Goal: Task Accomplishment & Management: Manage account settings

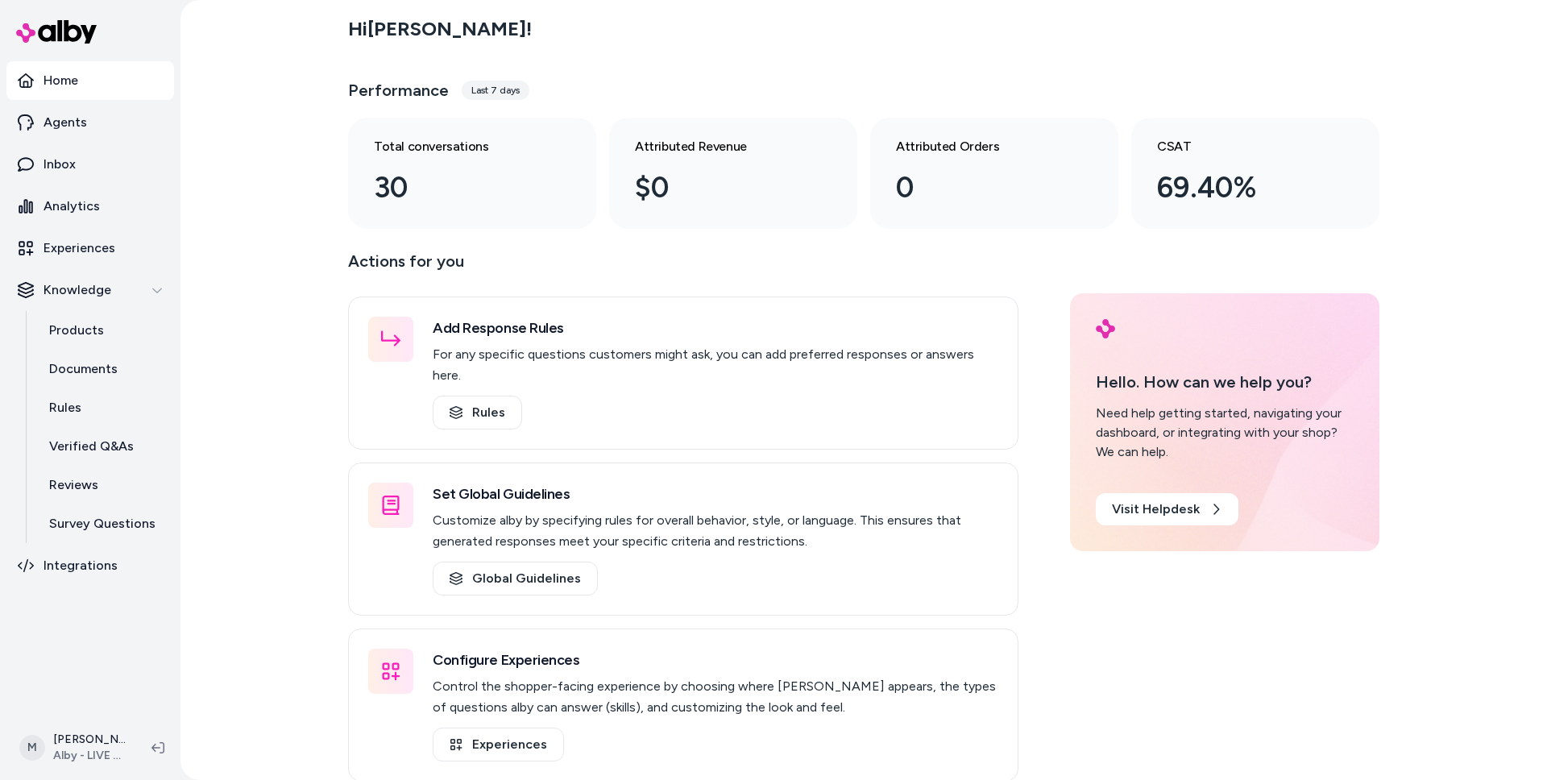
click at [246, 411] on div "Hi [PERSON_NAME] ! Performance Last 7 days Total conversations 30 Attributed Re…" at bounding box center [863, 390] width 1366 height 780
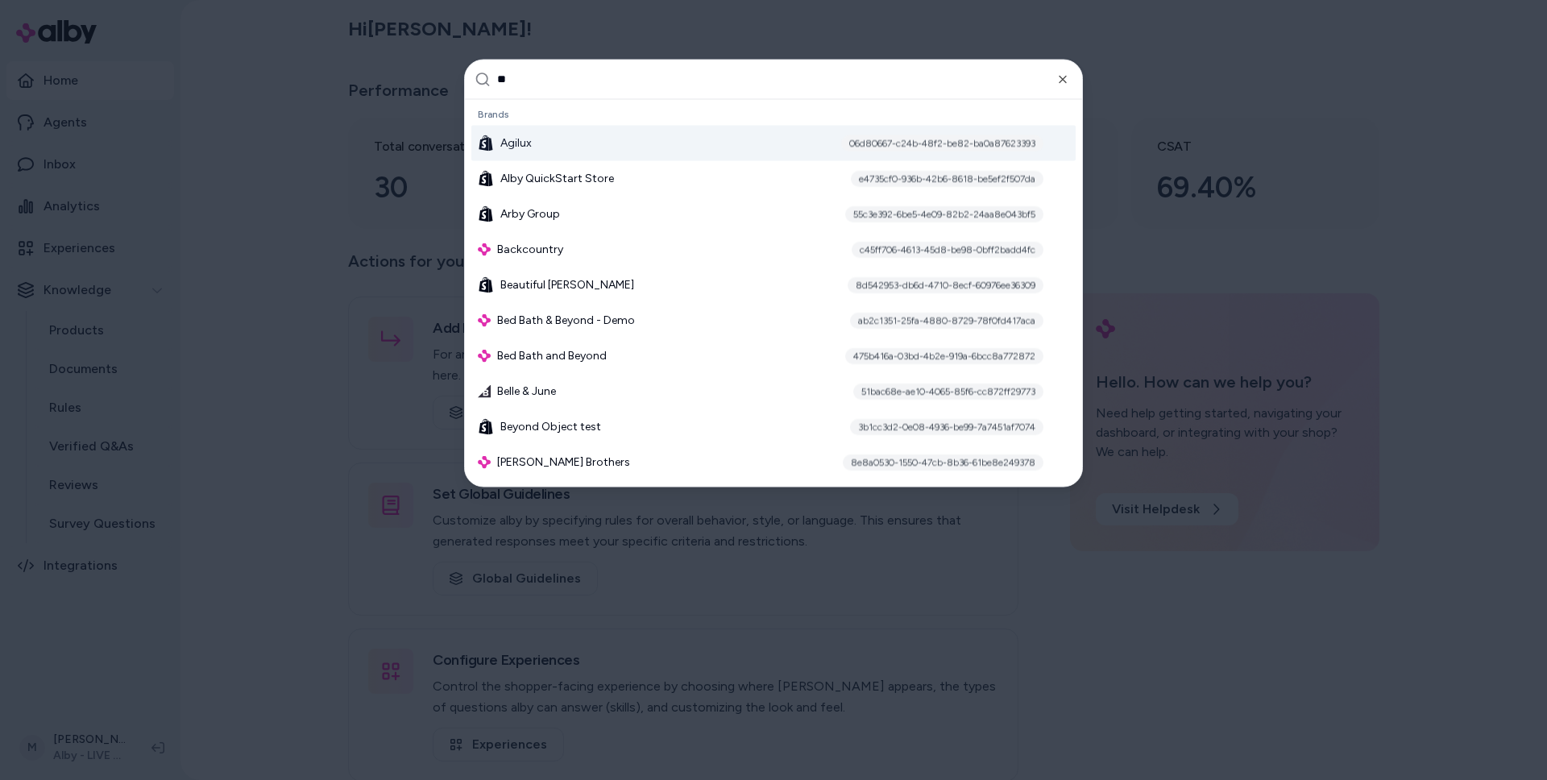
type input "***"
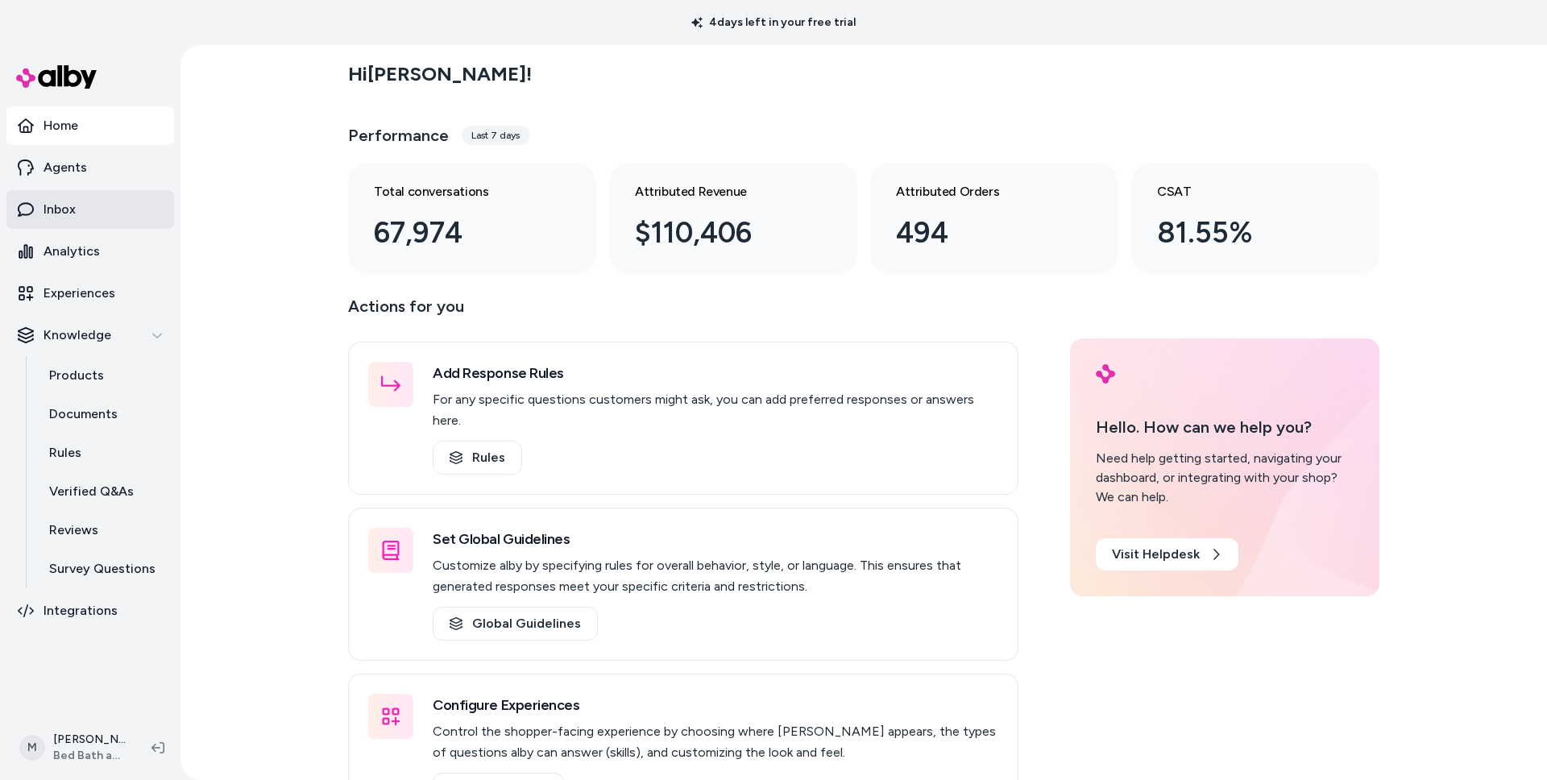
click at [67, 214] on p "Inbox" at bounding box center [59, 209] width 32 height 19
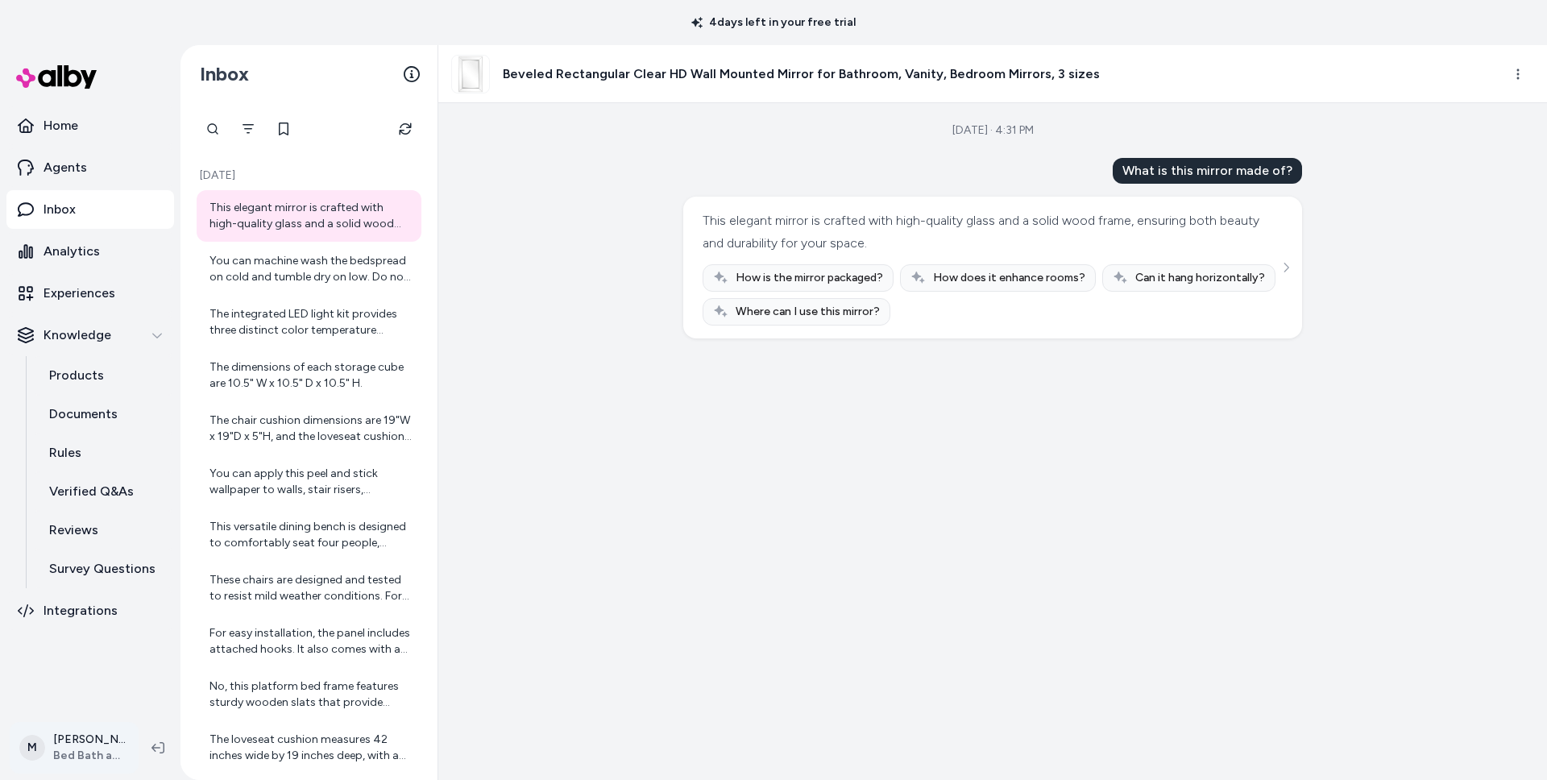
click at [91, 744] on html "4 days left in your free trial Home Agents Inbox Analytics Experiences Knowledg…" at bounding box center [773, 390] width 1547 height 780
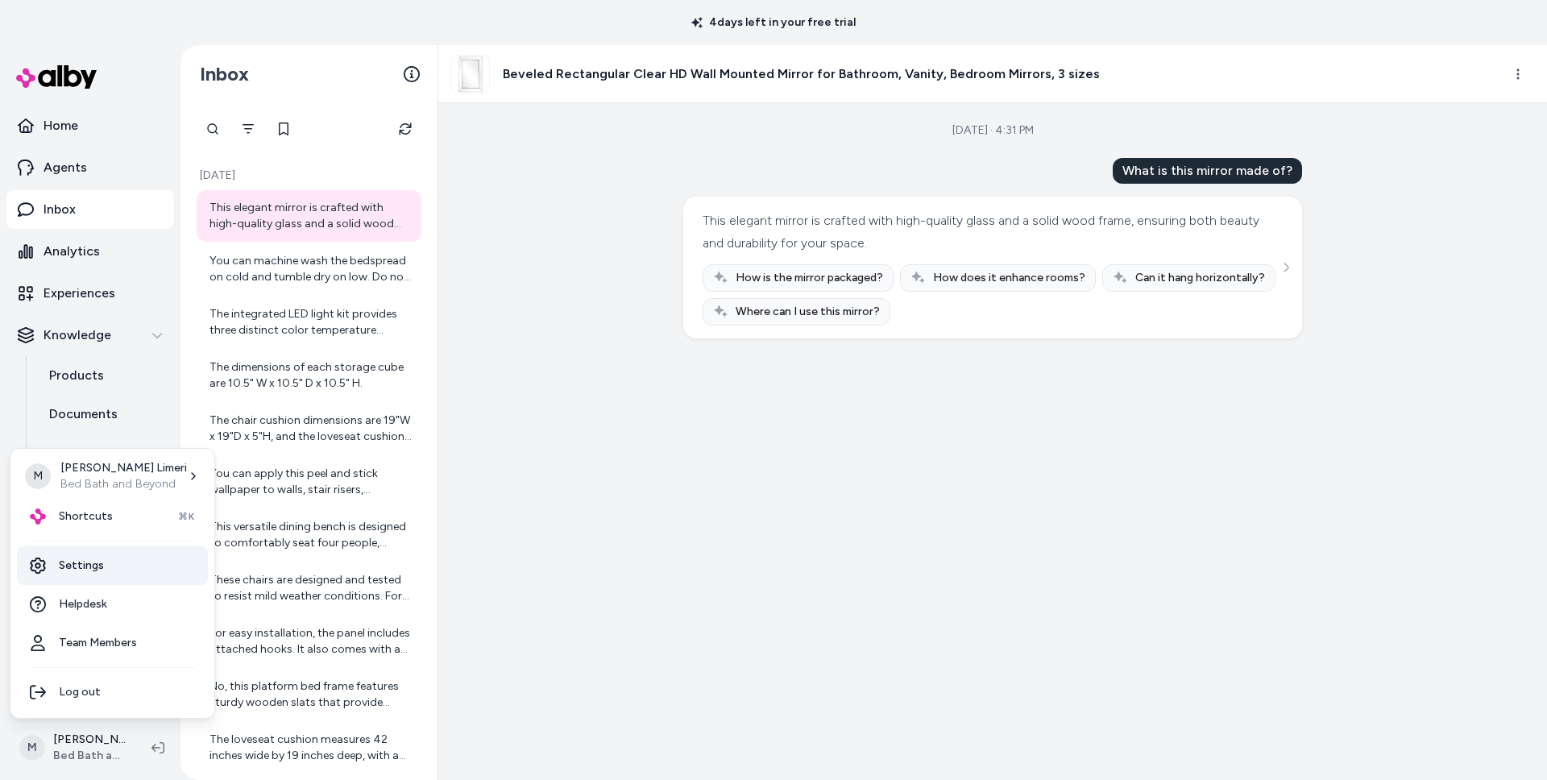
click at [79, 567] on link "Settings" at bounding box center [112, 565] width 191 height 39
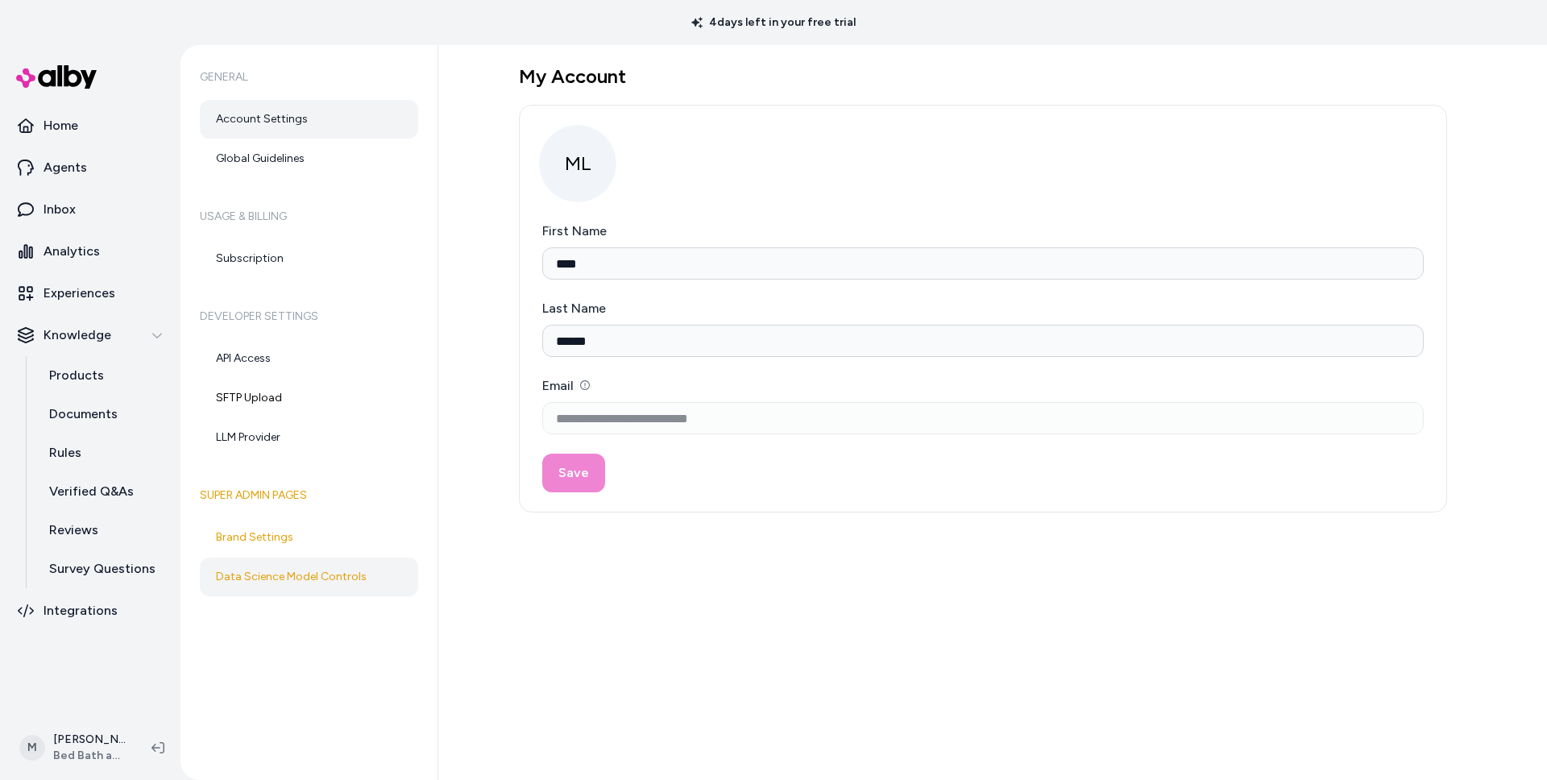
click at [279, 581] on link "Data Science Model Controls" at bounding box center [309, 576] width 218 height 39
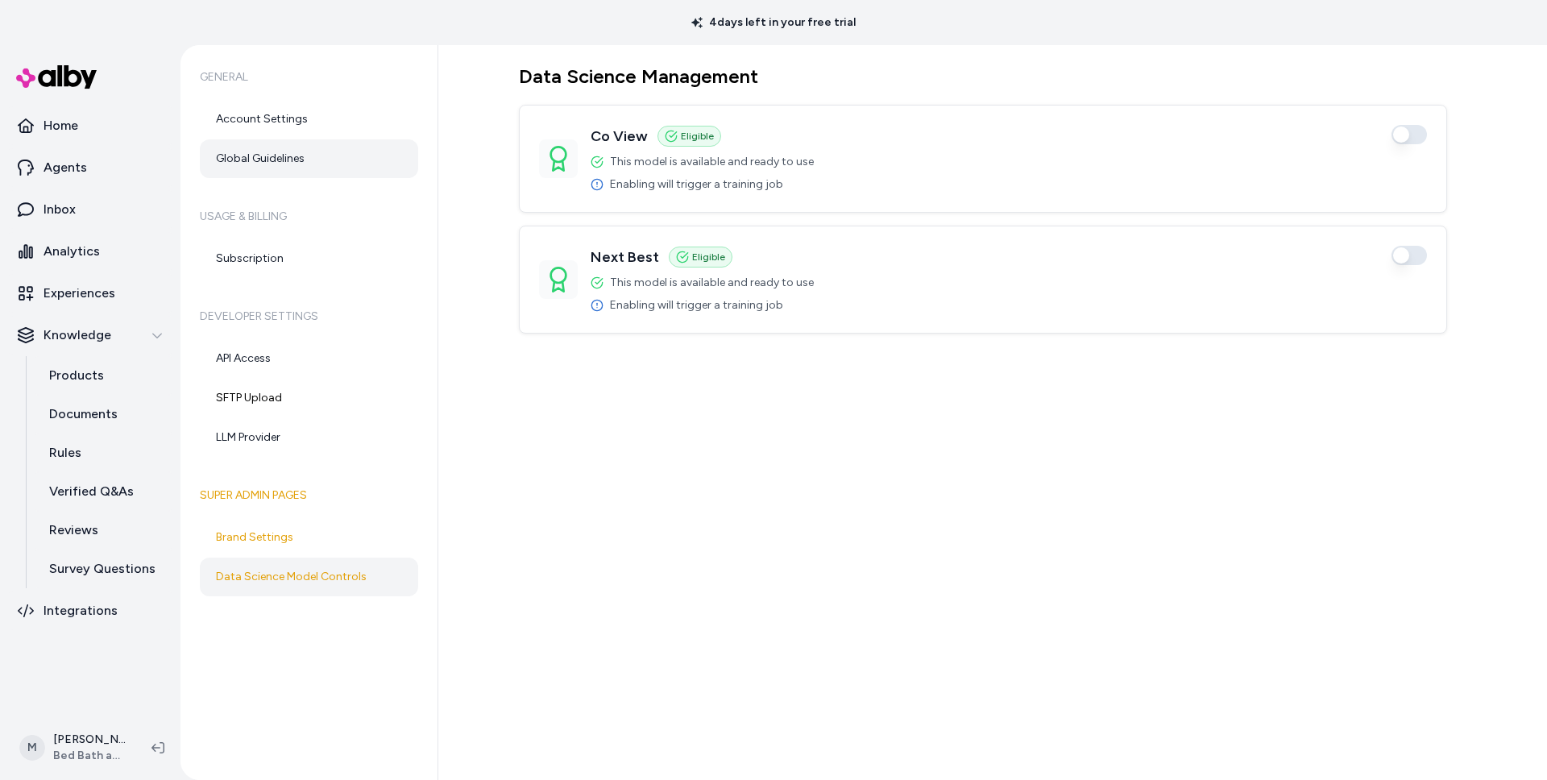
click at [256, 159] on link "Global Guidelines" at bounding box center [309, 158] width 218 height 39
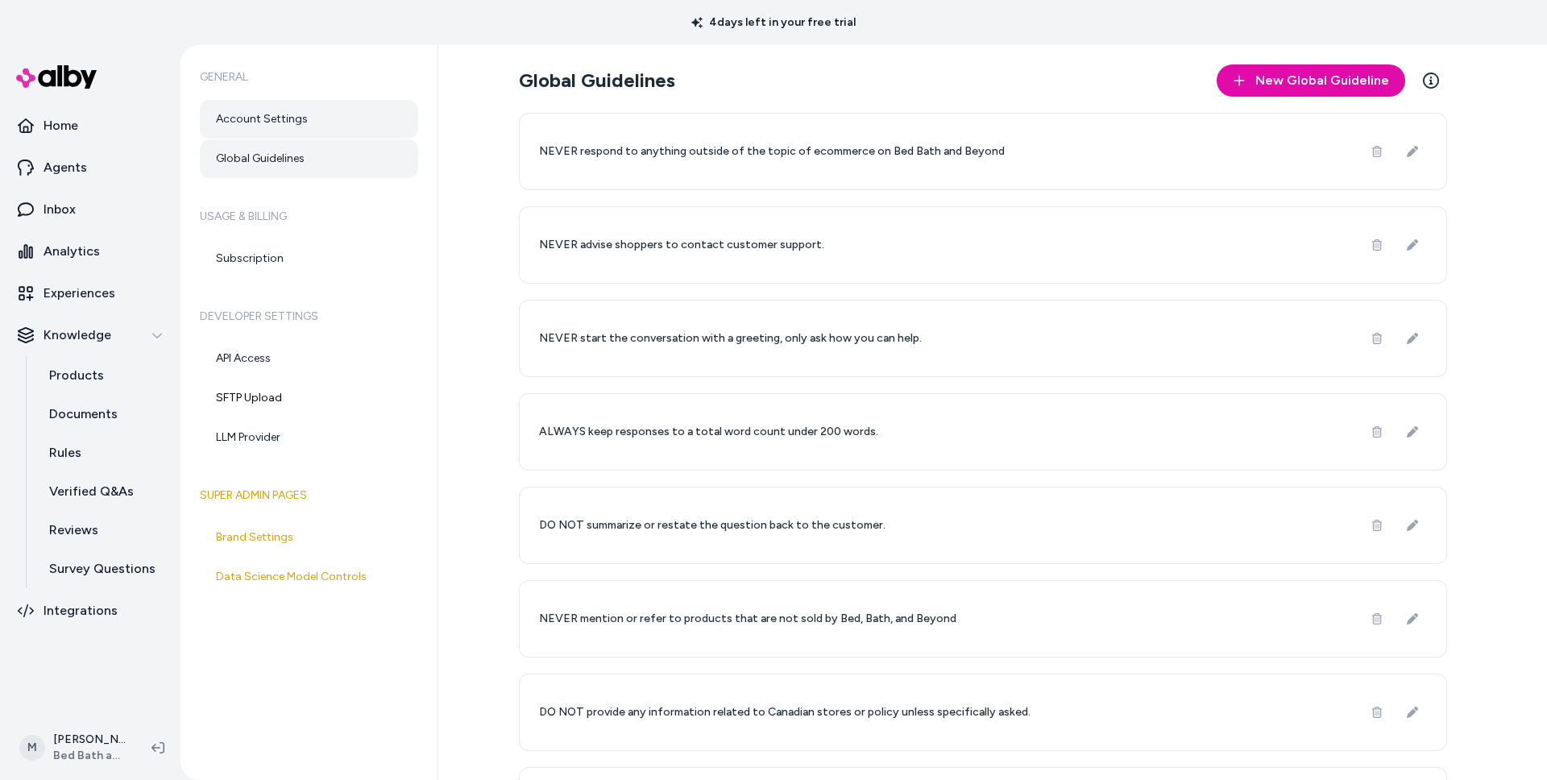
click at [250, 121] on link "Account Settings" at bounding box center [309, 119] width 218 height 39
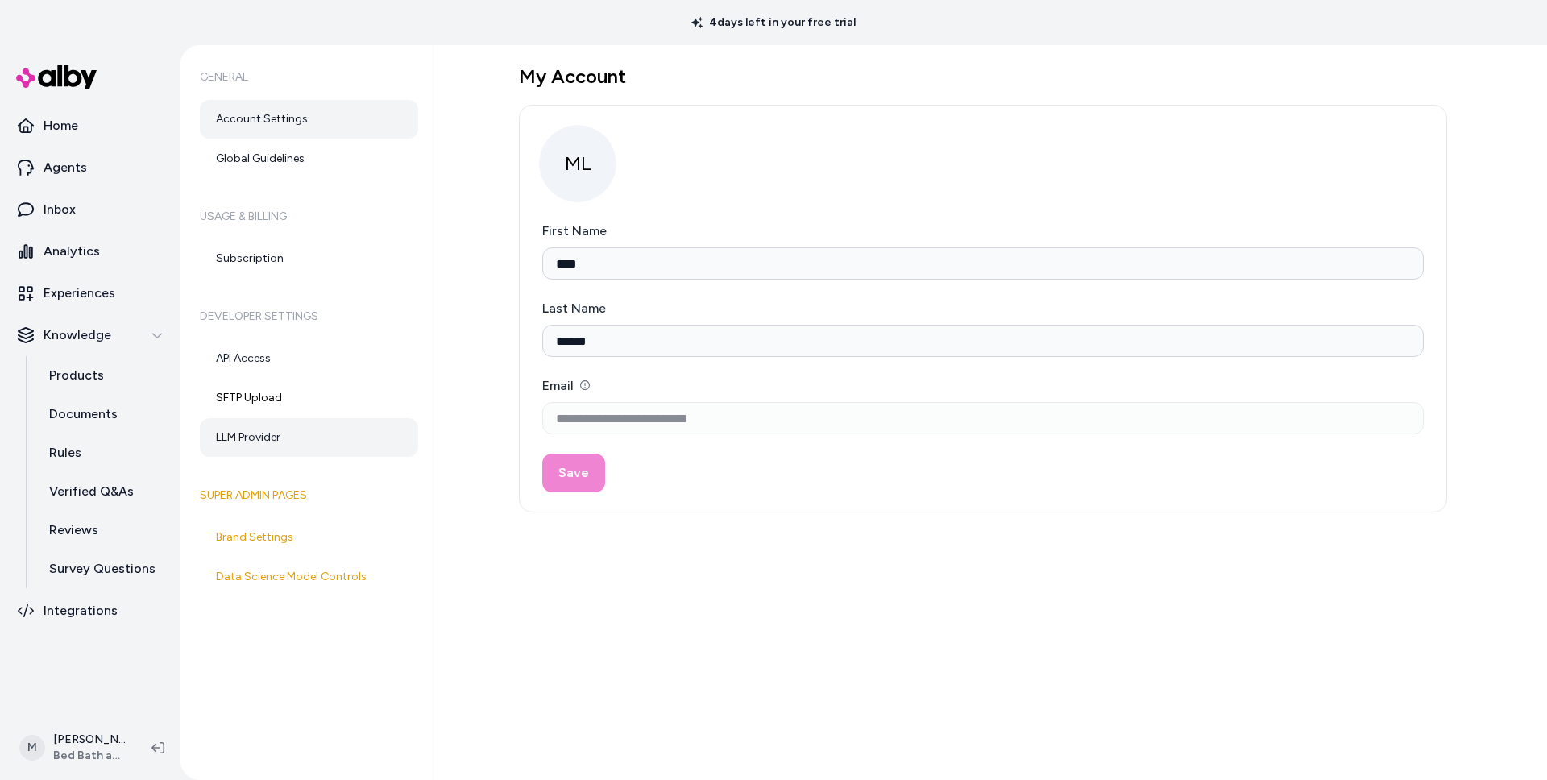
click at [261, 435] on link "LLM Provider" at bounding box center [309, 437] width 218 height 39
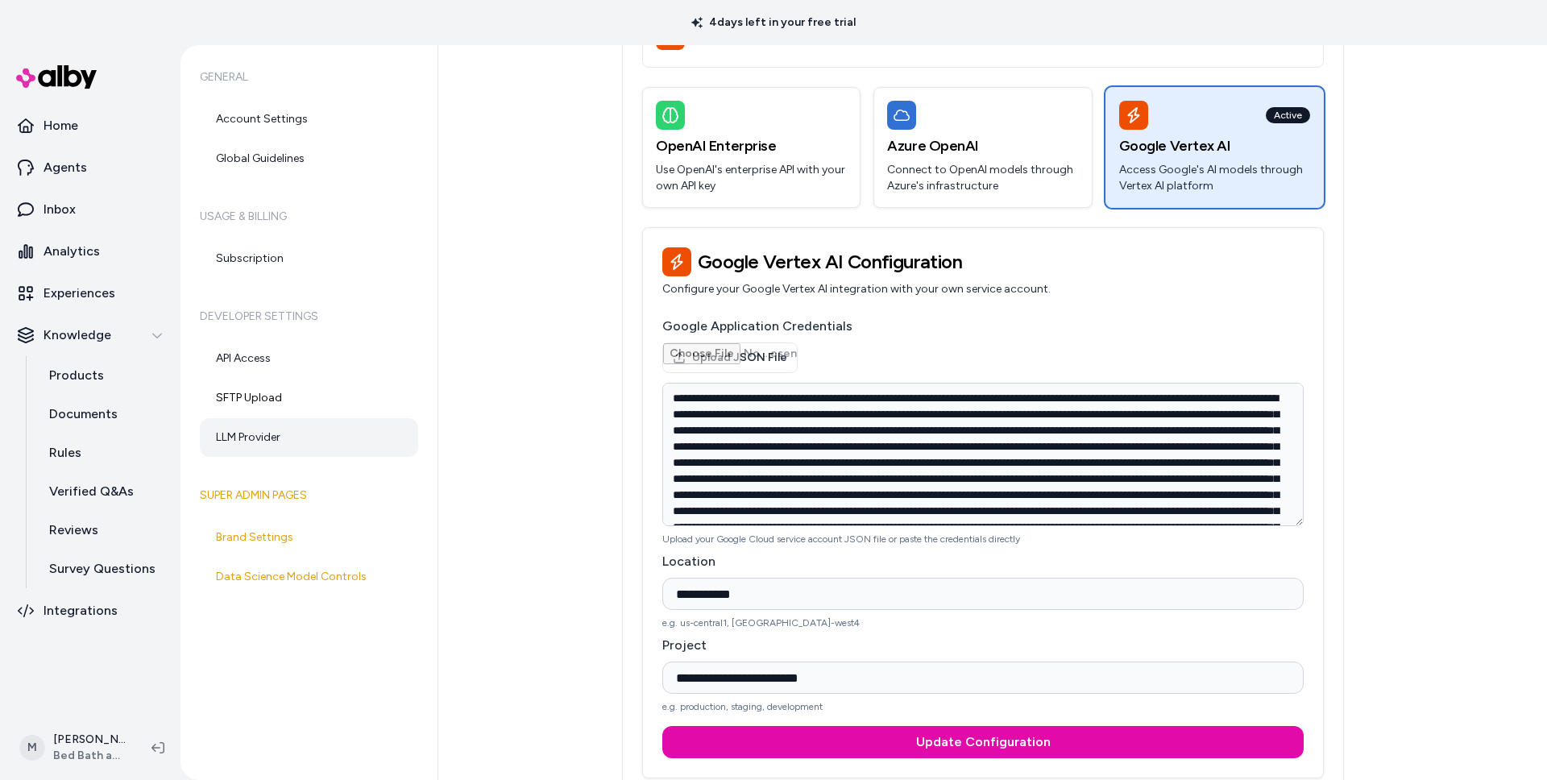
scroll to position [188, 0]
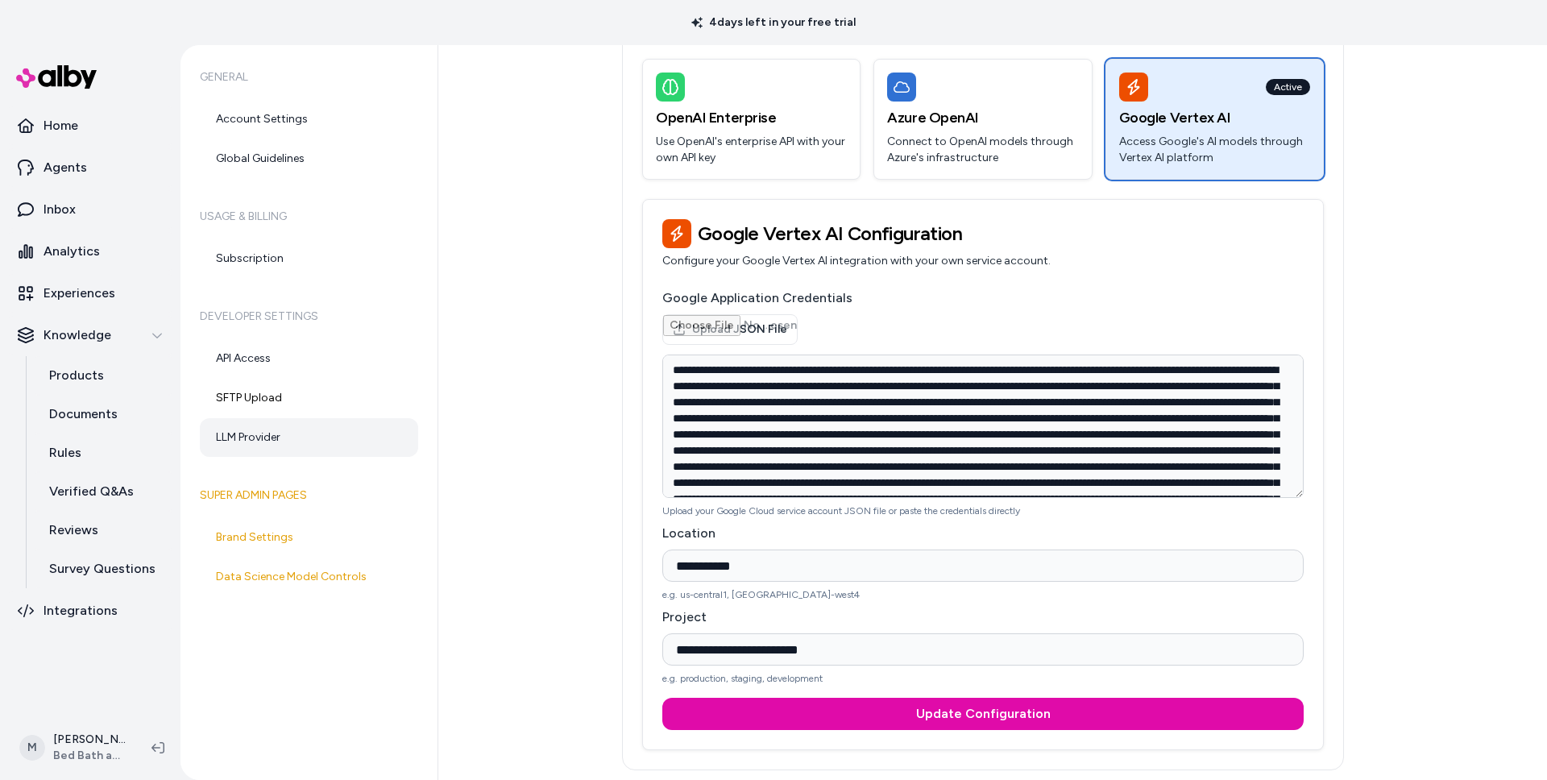
click at [777, 237] on h3 "Google Vertex AI Configuration" at bounding box center [982, 233] width 641 height 29
click at [873, 282] on div "Google Vertex AI Configuration Configure your Google Vertex AI integration with…" at bounding box center [983, 244] width 680 height 89
